Goal: Obtain resource: Download file/media

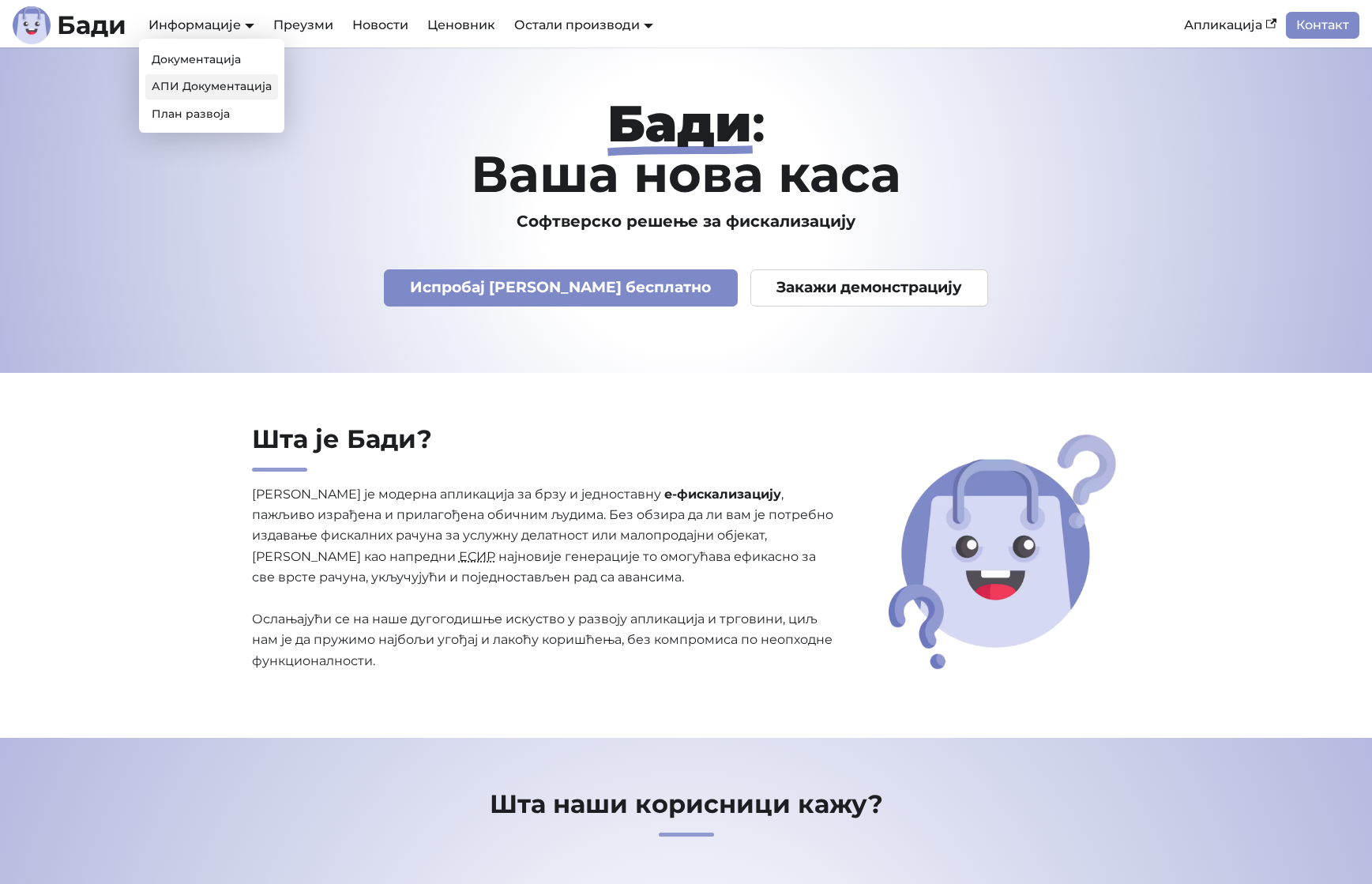
click at [176, 94] on link "АПИ Документација" at bounding box center [211, 87] width 133 height 25
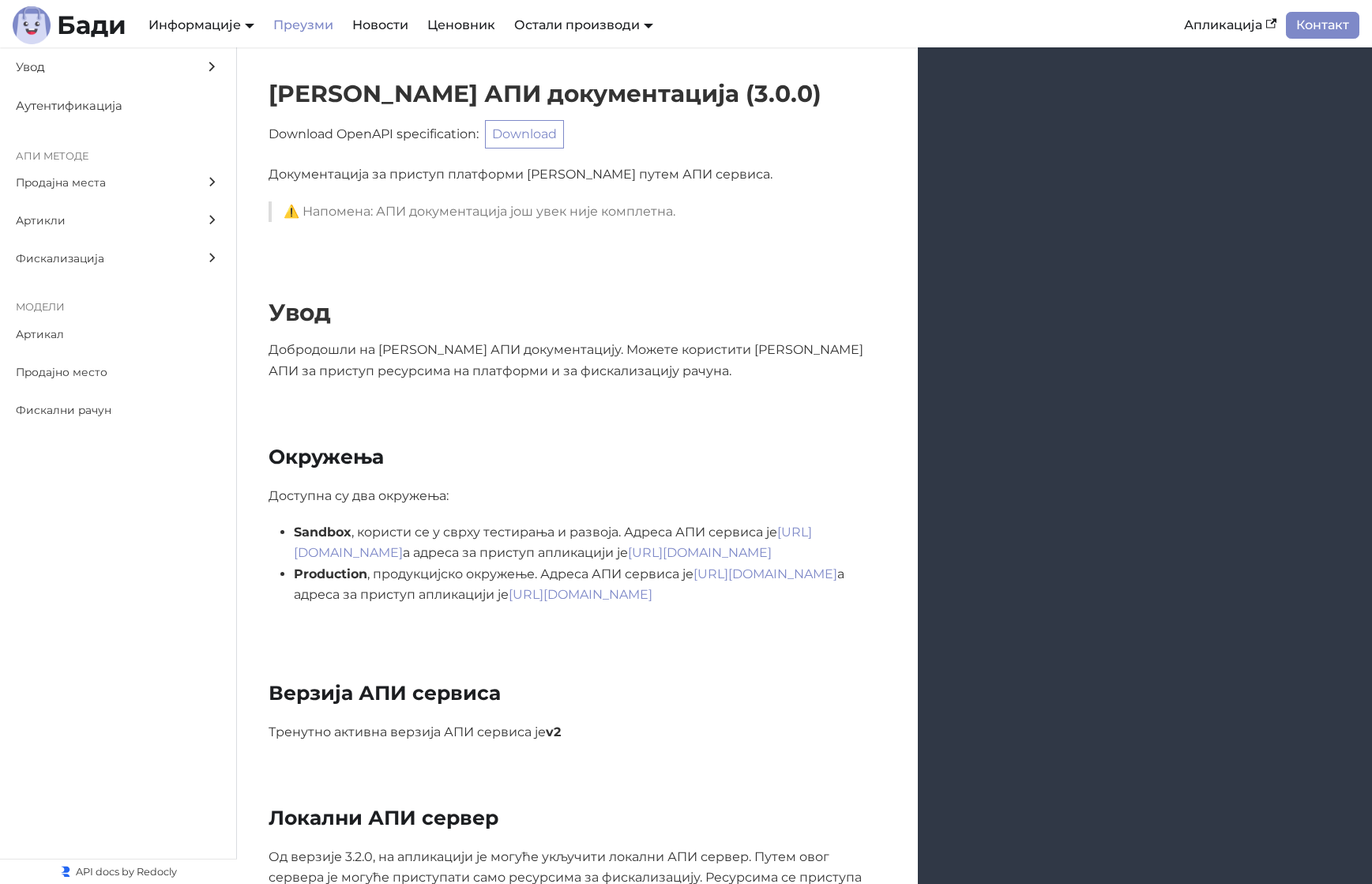
click at [308, 23] on link "Преузми" at bounding box center [304, 25] width 79 height 27
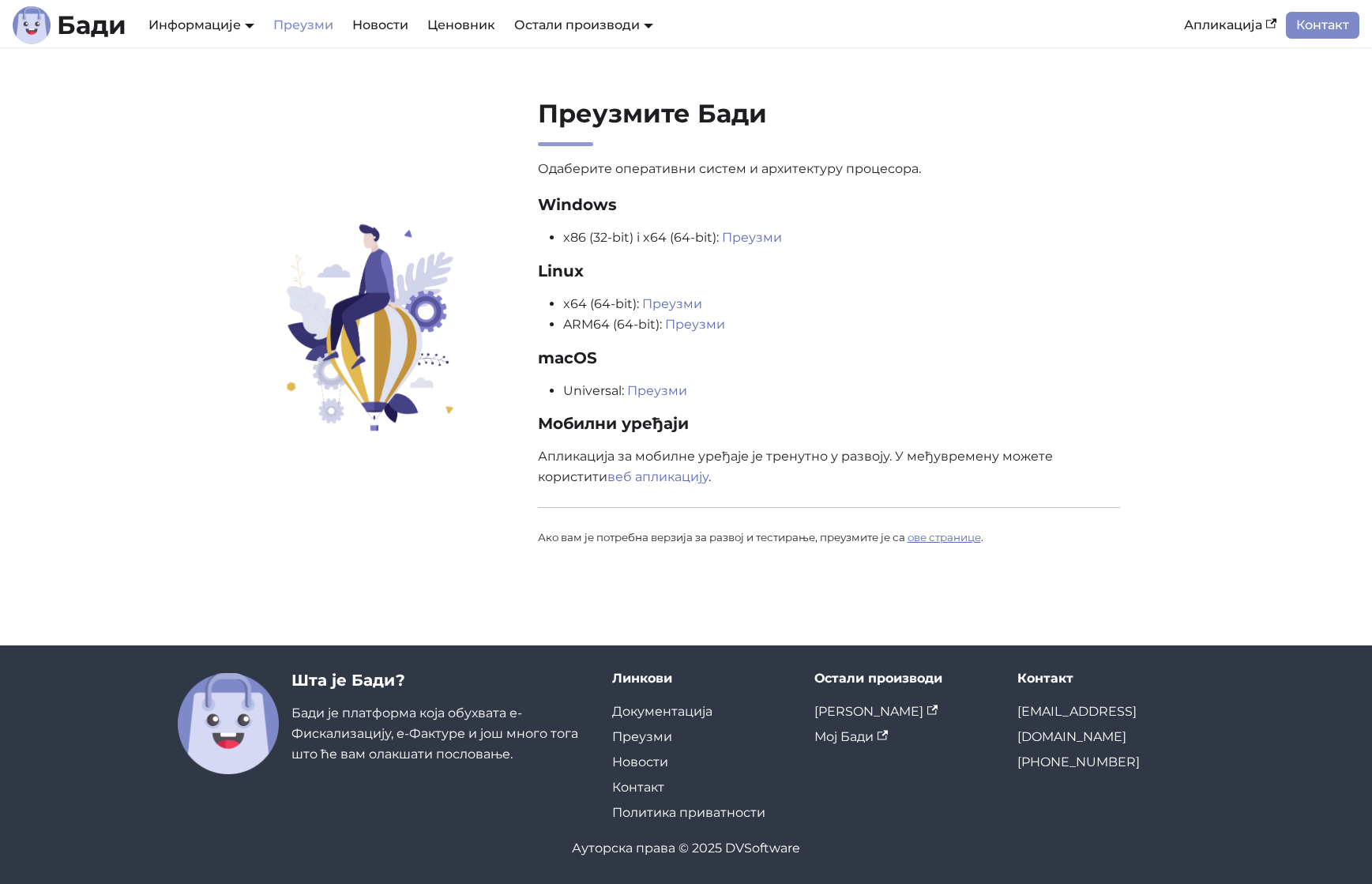
click at [958, 543] on link "ове странице" at bounding box center [944, 537] width 73 height 12
